Goal: Task Accomplishment & Management: Complete application form

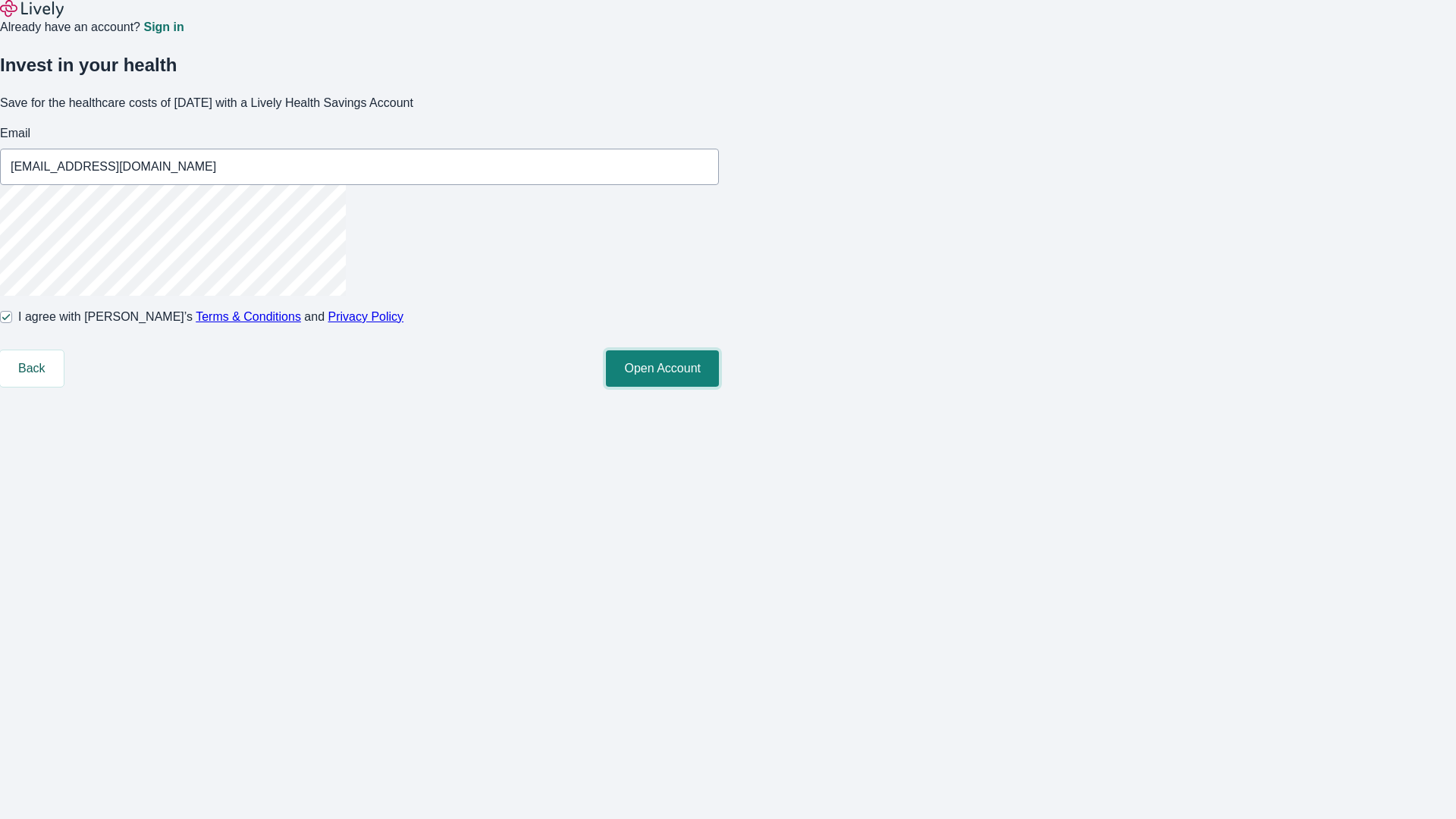
click at [719, 387] on button "Open Account" at bounding box center [662, 368] width 113 height 36
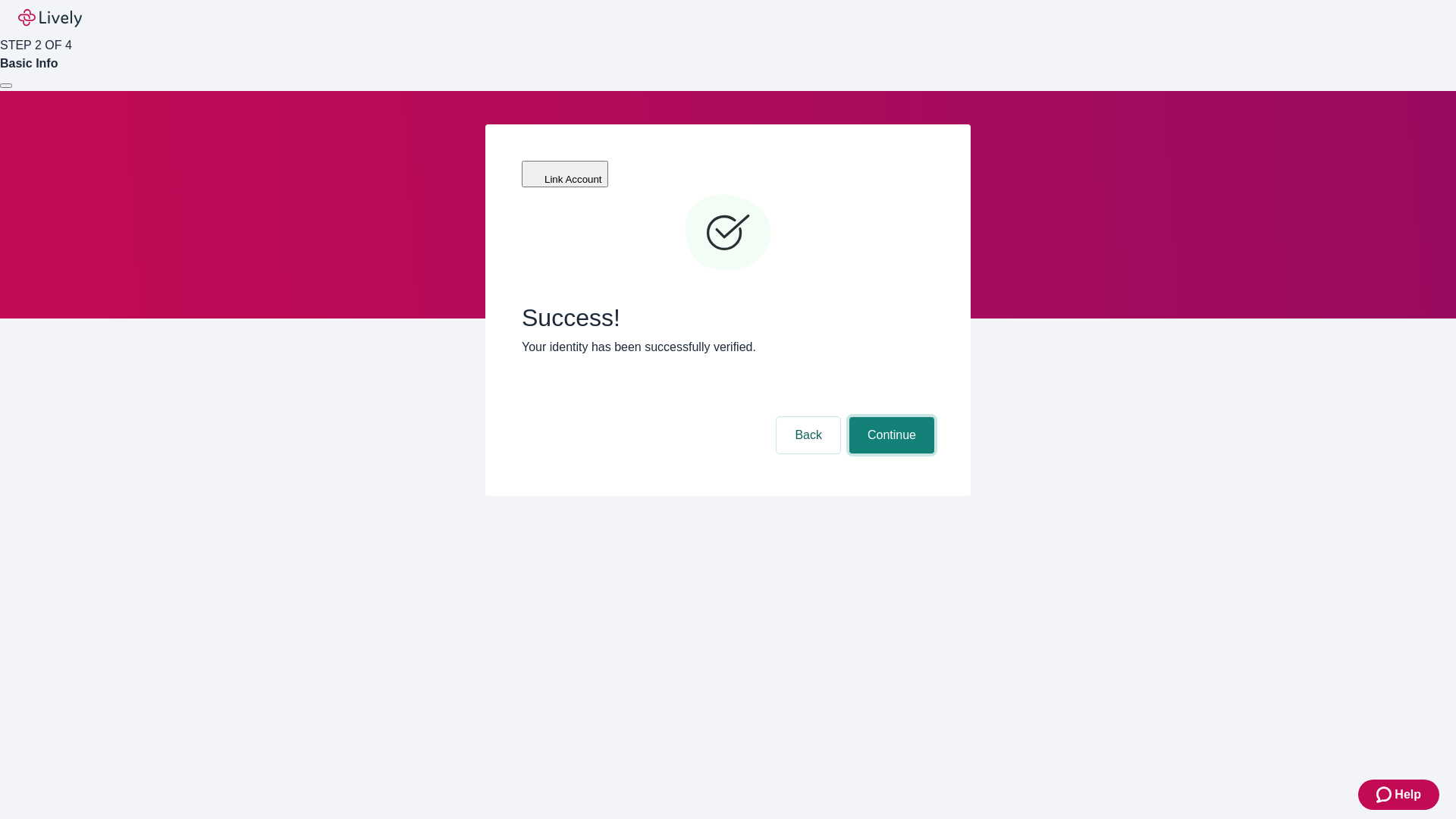
click at [889, 417] on button "Continue" at bounding box center [891, 435] width 85 height 36
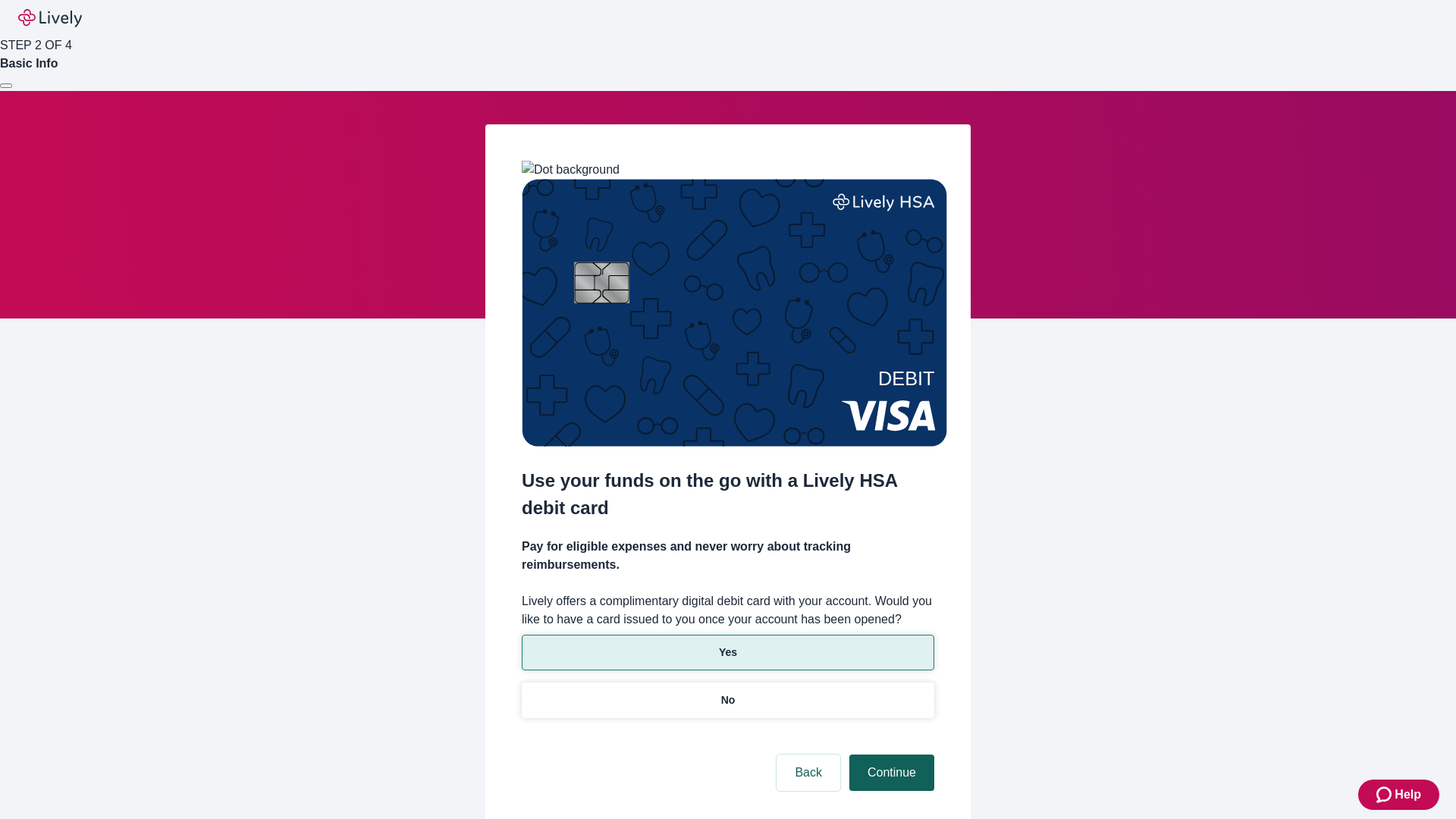
click at [728, 645] on p "Yes" at bounding box center [728, 653] width 18 height 16
click at [889, 755] on button "Continue" at bounding box center [891, 772] width 85 height 36
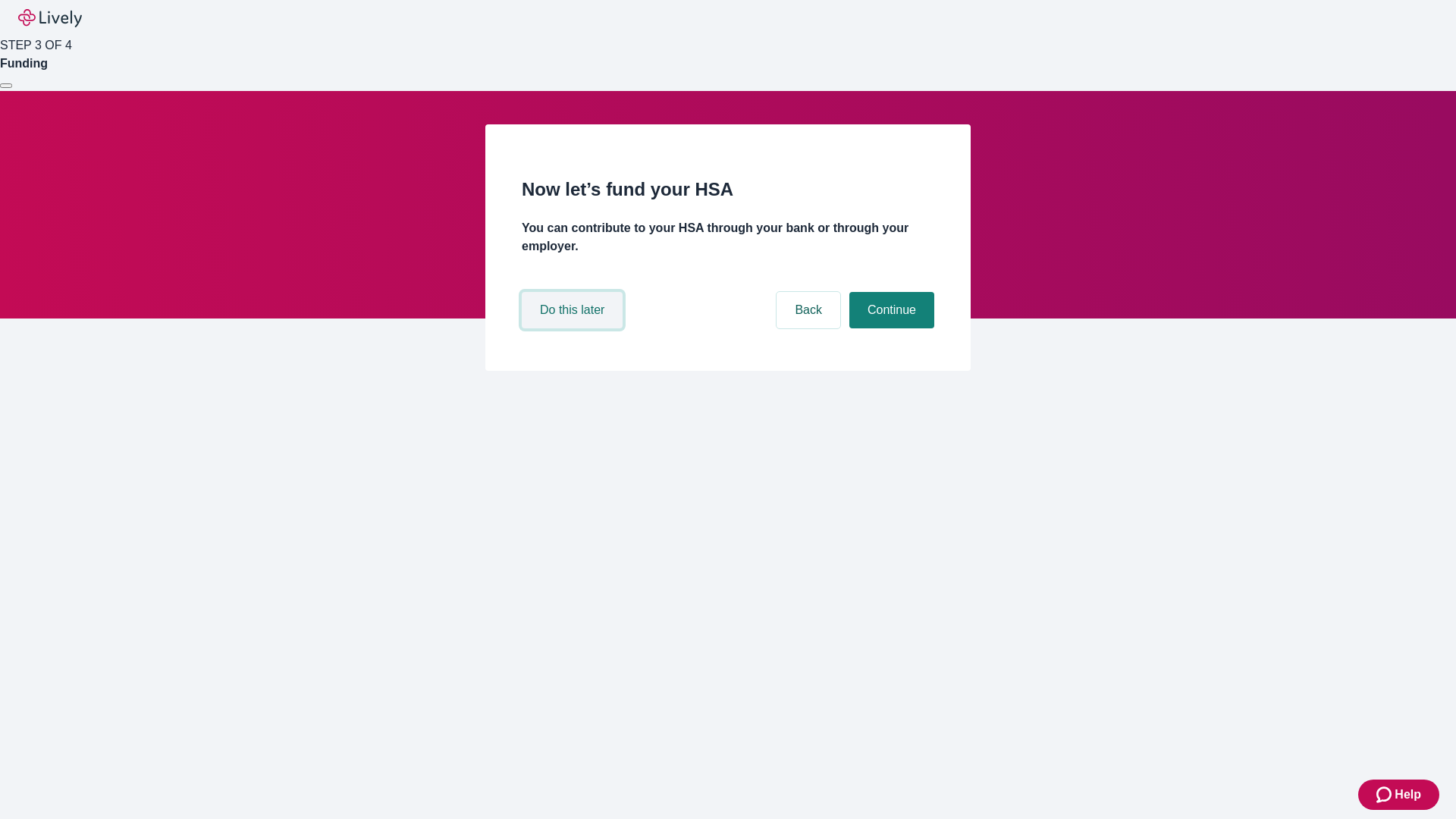
click at [574, 329] on button "Do this later" at bounding box center [572, 309] width 101 height 36
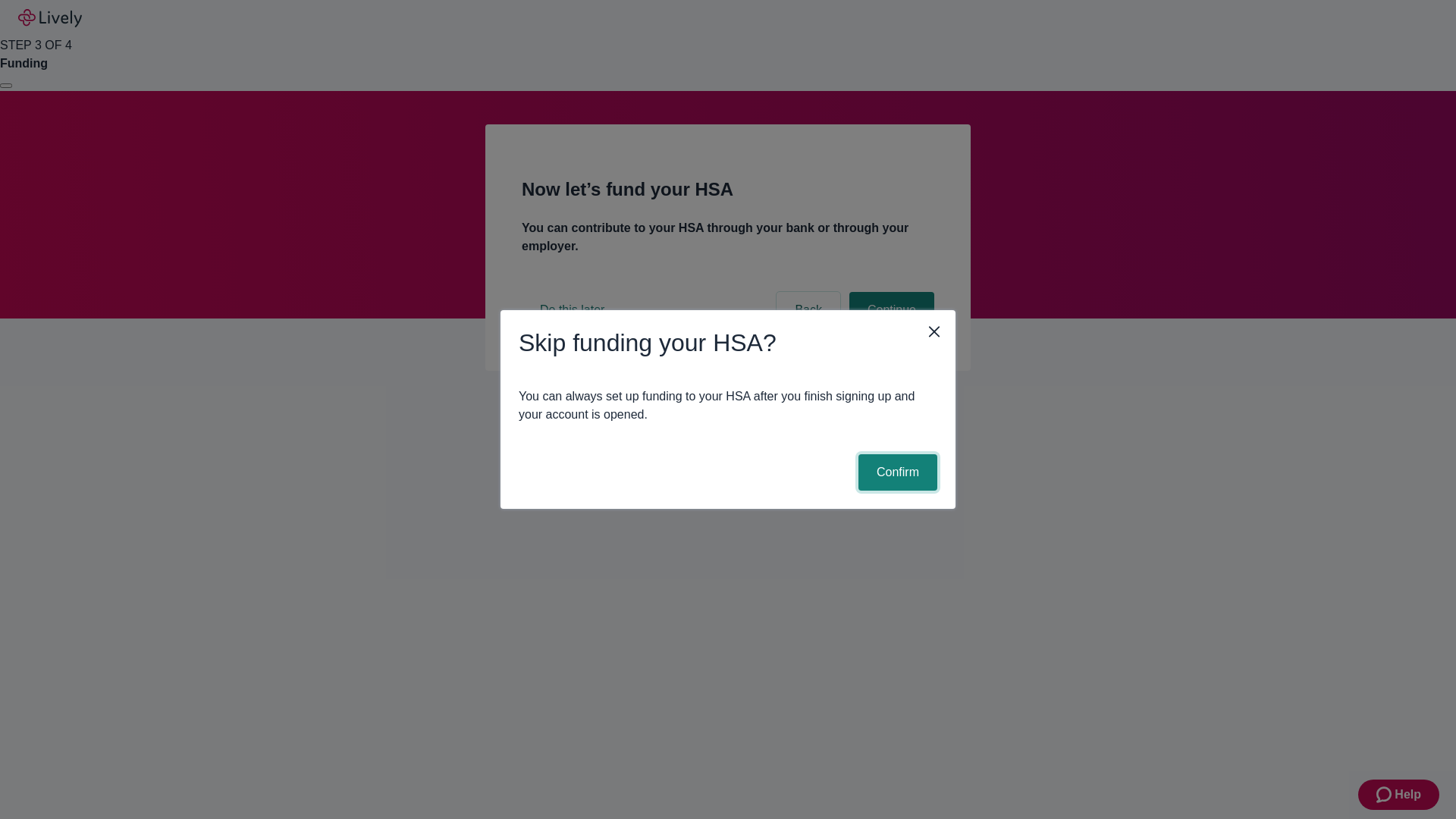
click at [896, 473] on button "Confirm" at bounding box center [897, 472] width 79 height 36
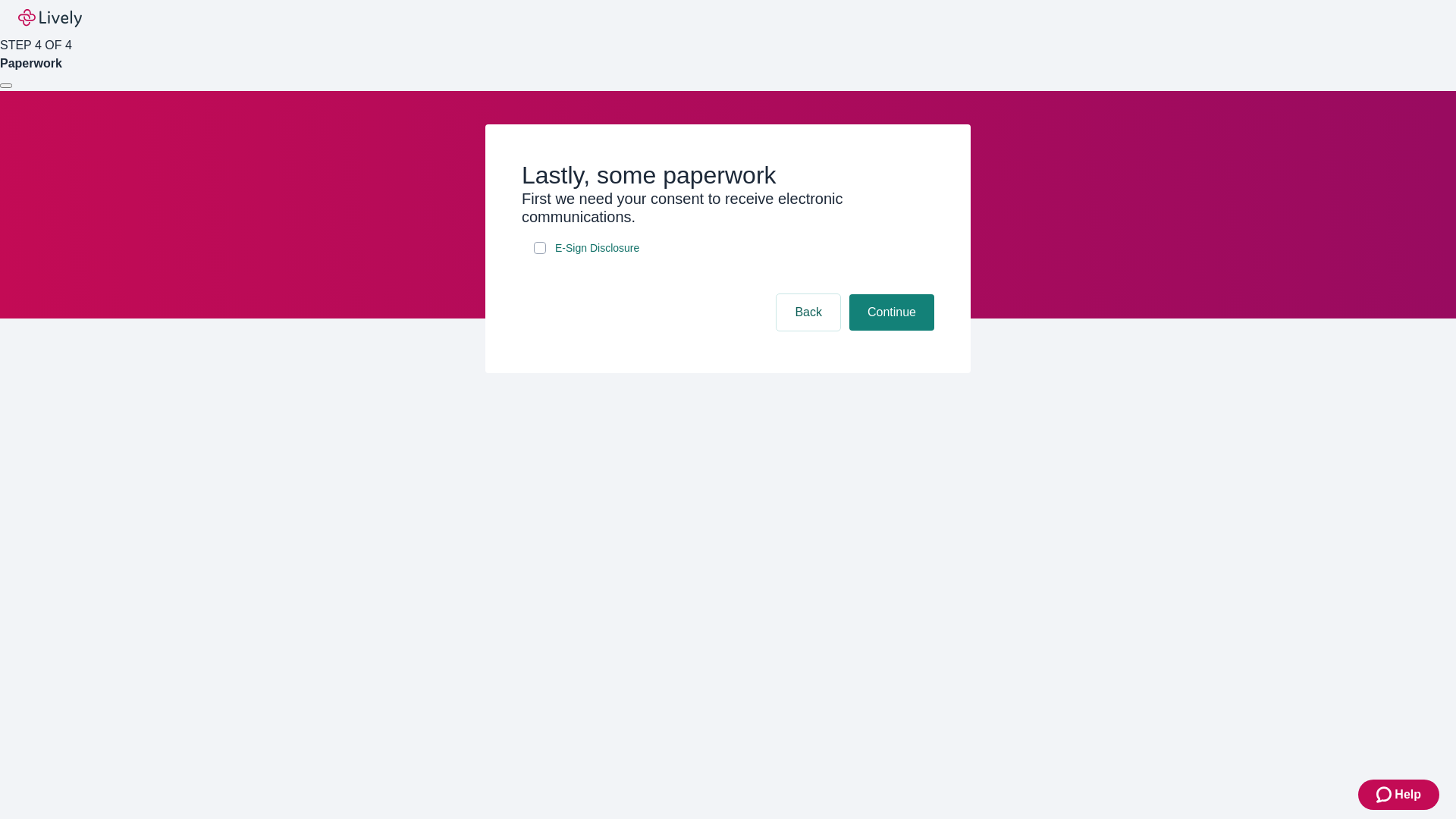
click at [540, 254] on input "E-Sign Disclosure" at bounding box center [540, 248] width 12 height 12
checkbox input "true"
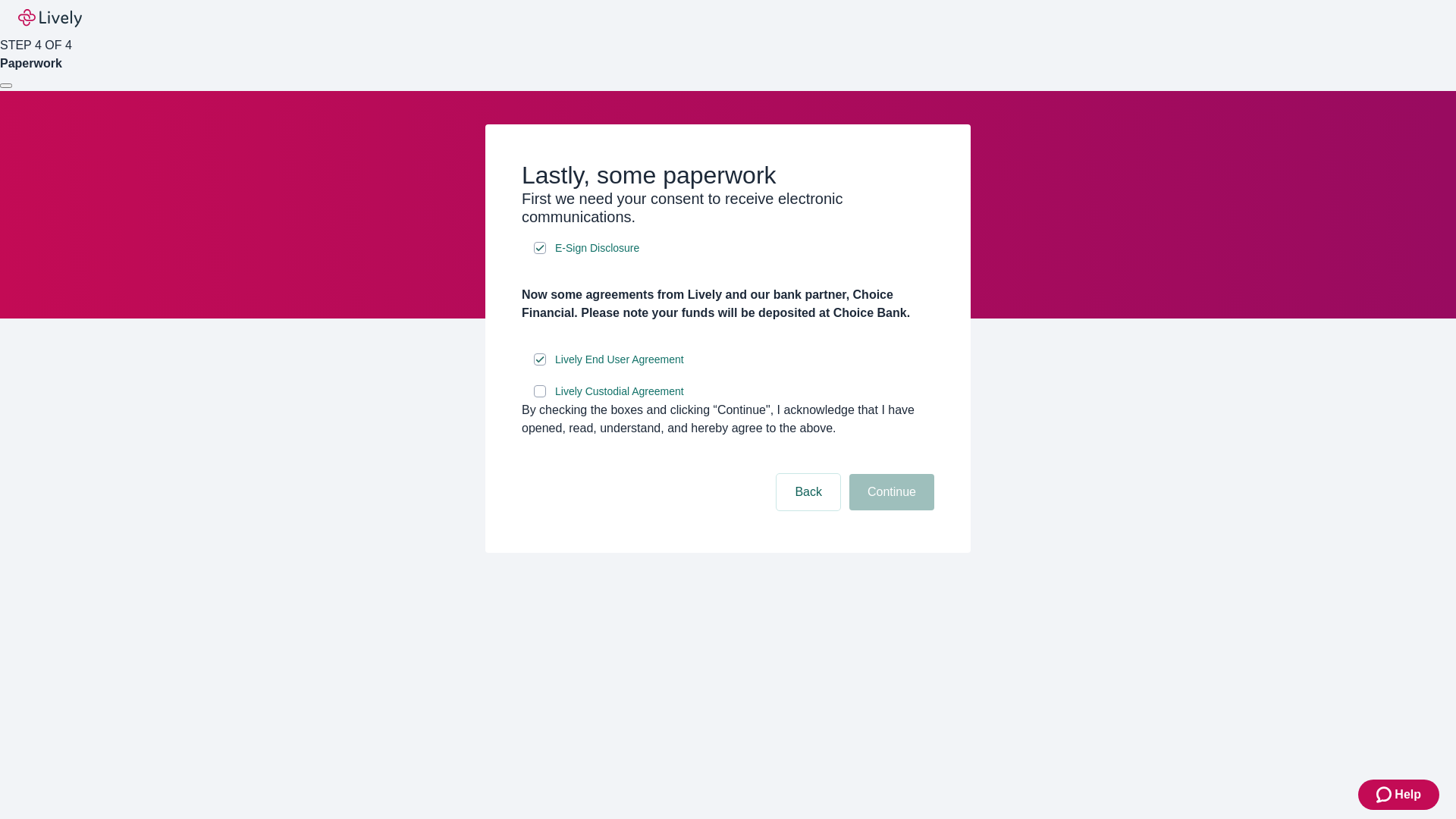
click at [540, 397] on input "Lively Custodial Agreement" at bounding box center [540, 391] width 12 height 12
checkbox input "true"
click at [889, 511] on button "Continue" at bounding box center [891, 491] width 85 height 36
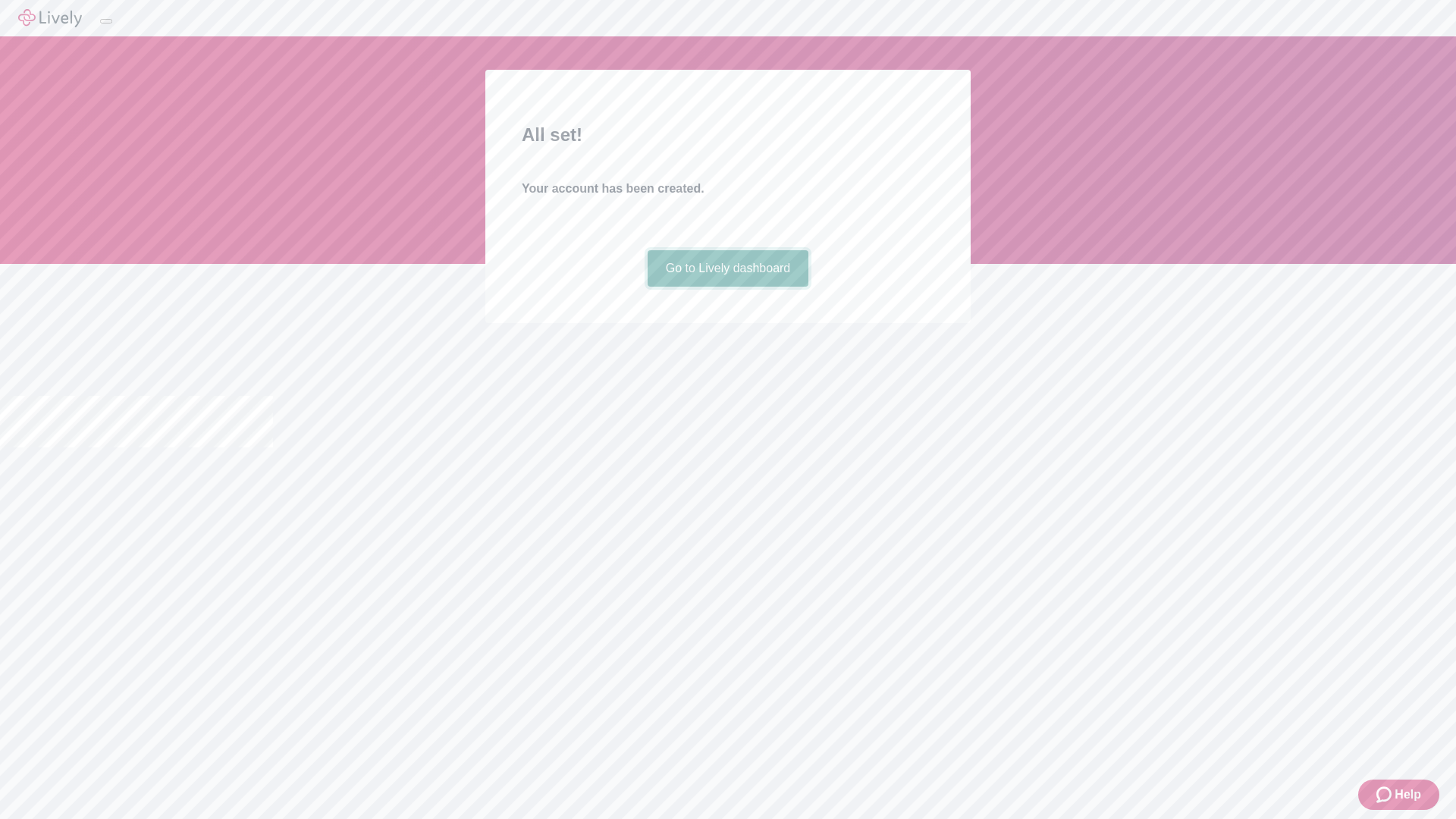
click at [728, 287] on link "Go to Lively dashboard" at bounding box center [728, 267] width 161 height 36
